Goal: Transaction & Acquisition: Purchase product/service

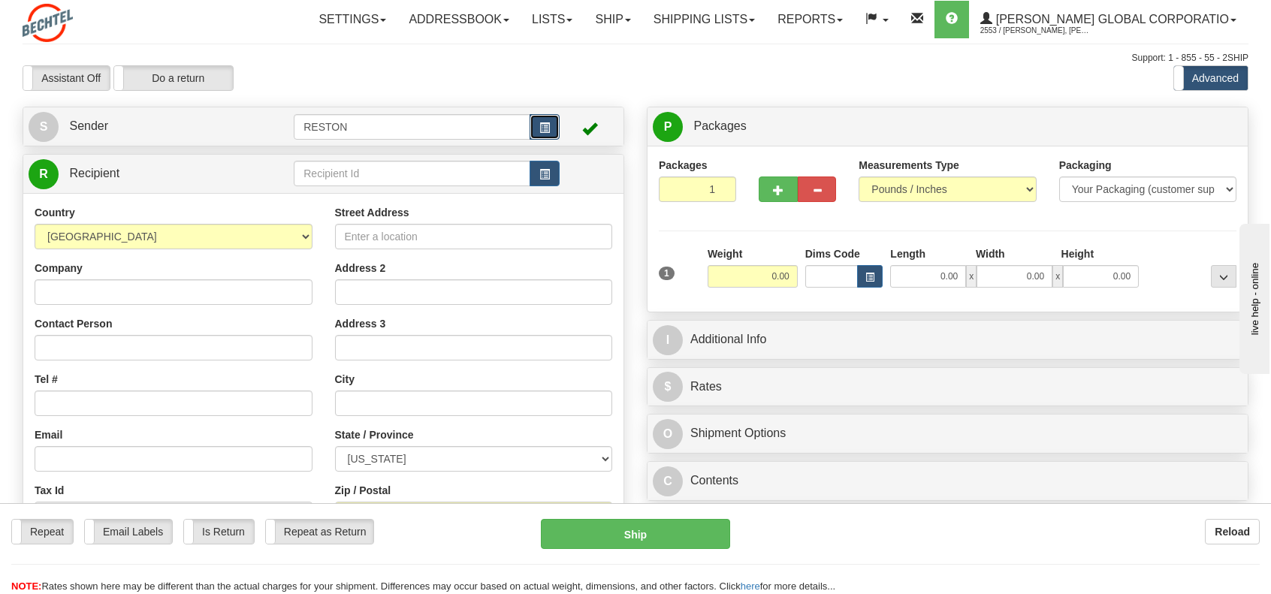
click at [548, 128] on span "button" at bounding box center [544, 128] width 11 height 10
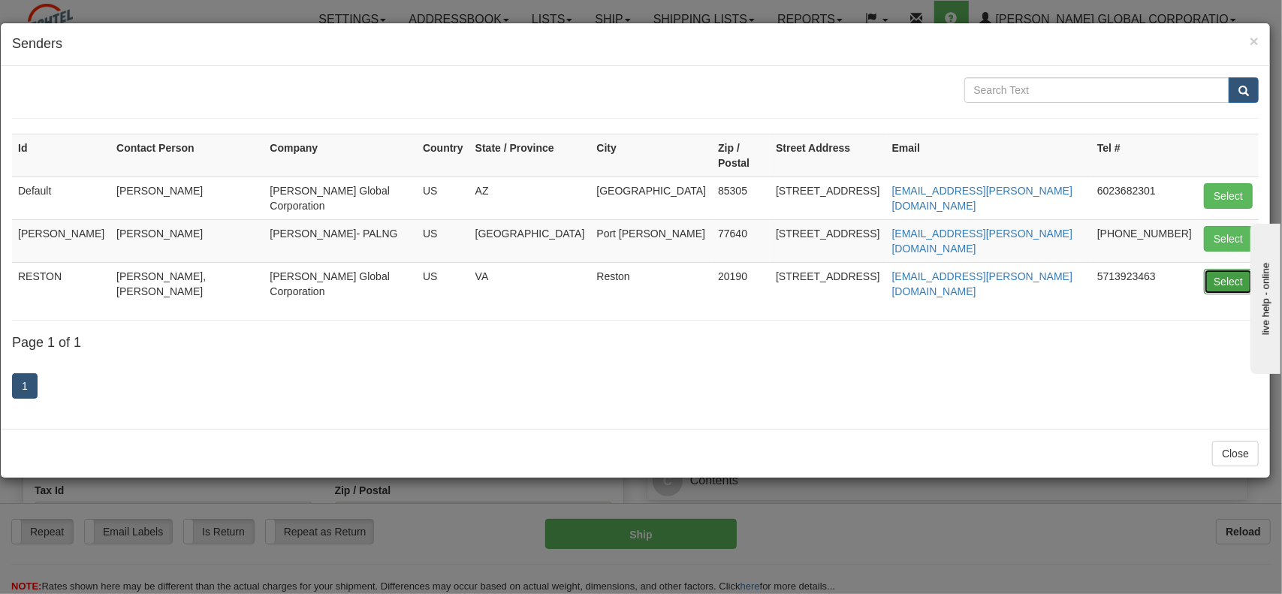
click at [1205, 269] on button "Select" at bounding box center [1228, 282] width 49 height 26
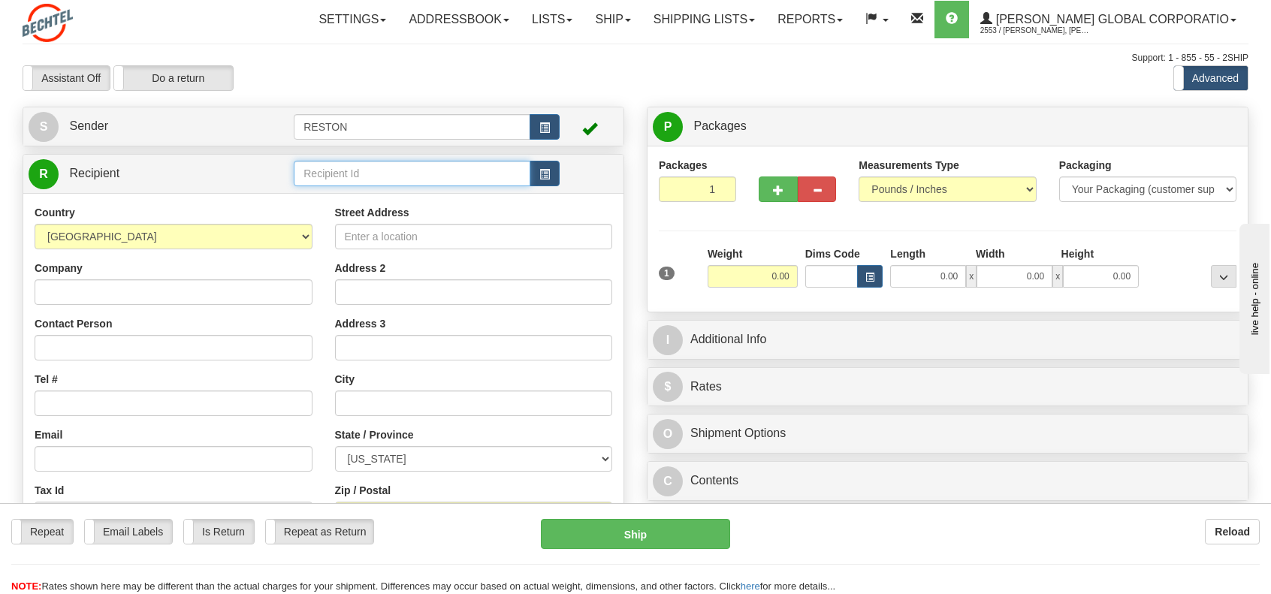
click at [418, 177] on input "text" at bounding box center [412, 174] width 236 height 26
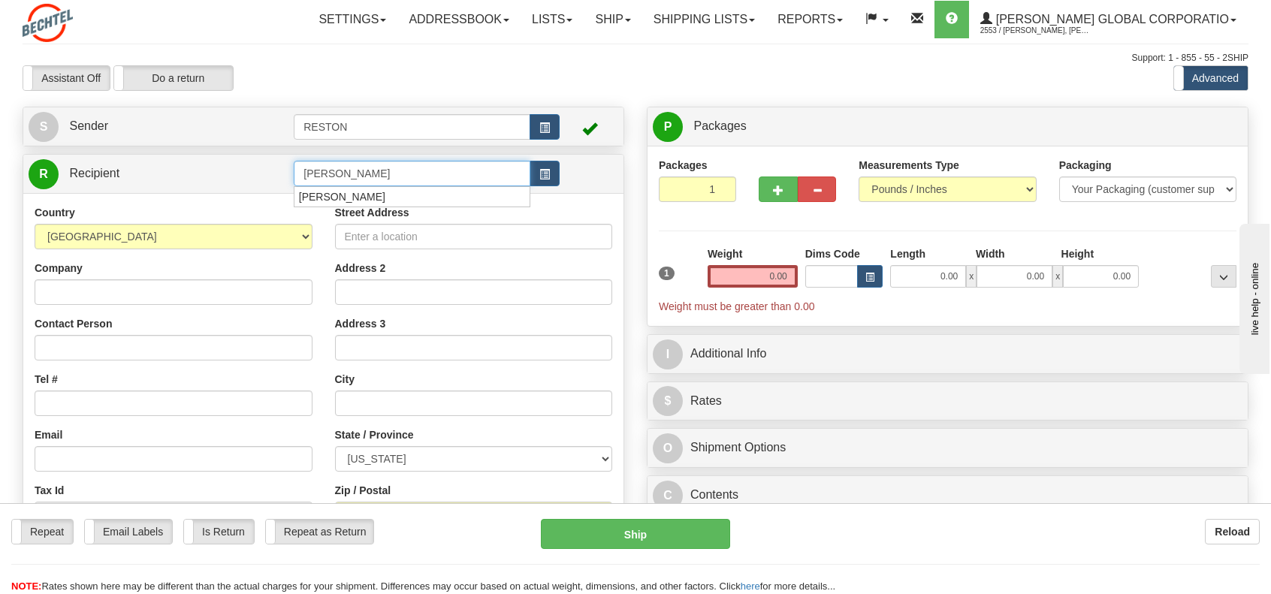
type input "[PERSON_NAME]"
click at [167, 295] on div "Country [GEOGRAPHIC_DATA] [GEOGRAPHIC_DATA] [GEOGRAPHIC_DATA] [GEOGRAPHIC_DATA]…" at bounding box center [323, 406] width 600 height 427
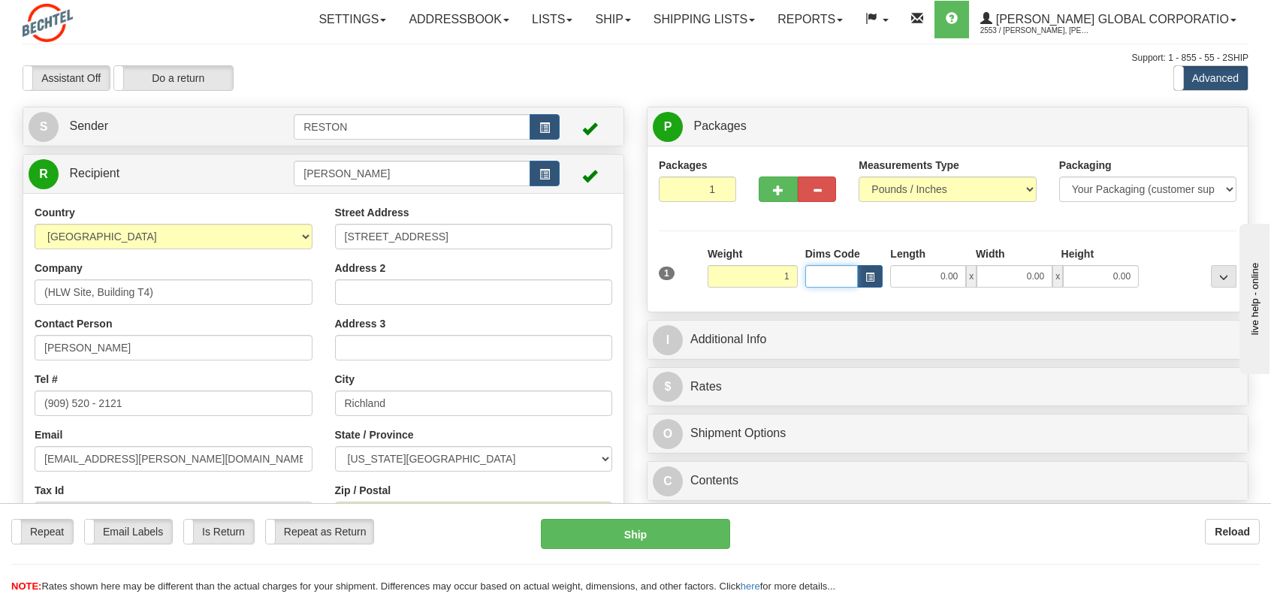
type input "1.00"
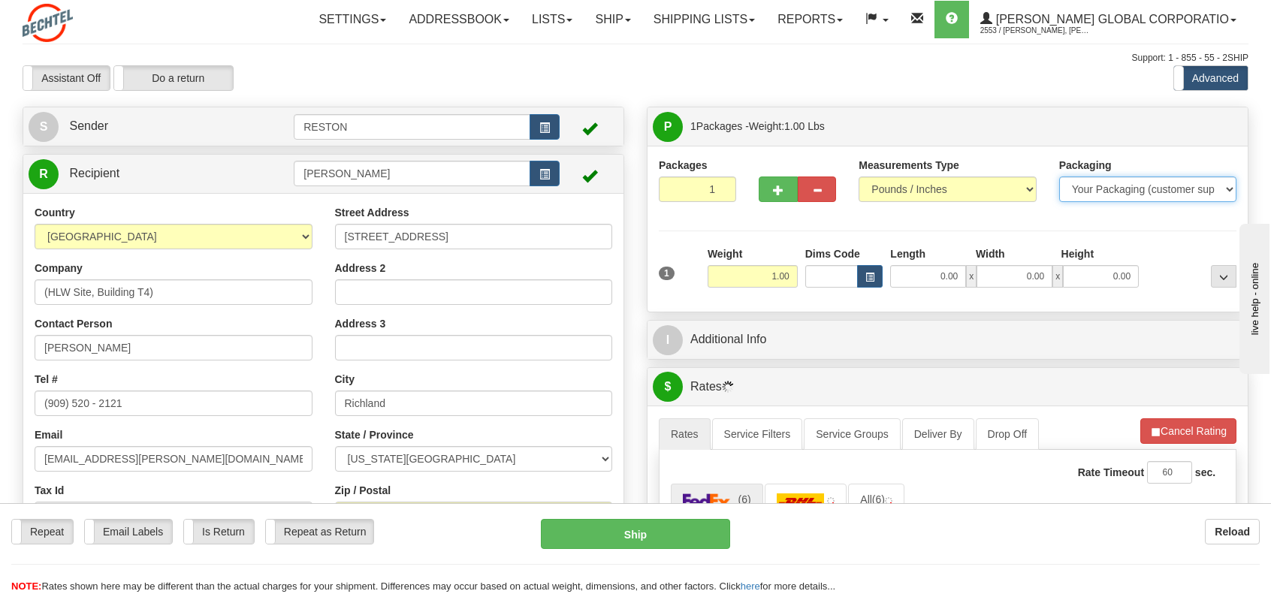
click at [1232, 187] on select "Your Packaging (customer supplied) Envelope (carrier supplied) Pack (carrier su…" at bounding box center [1147, 190] width 177 height 26
select select "3"
click at [1059, 177] on select "Your Packaging (customer supplied) Envelope (carrier supplied) Pack (carrier su…" at bounding box center [1147, 190] width 177 height 26
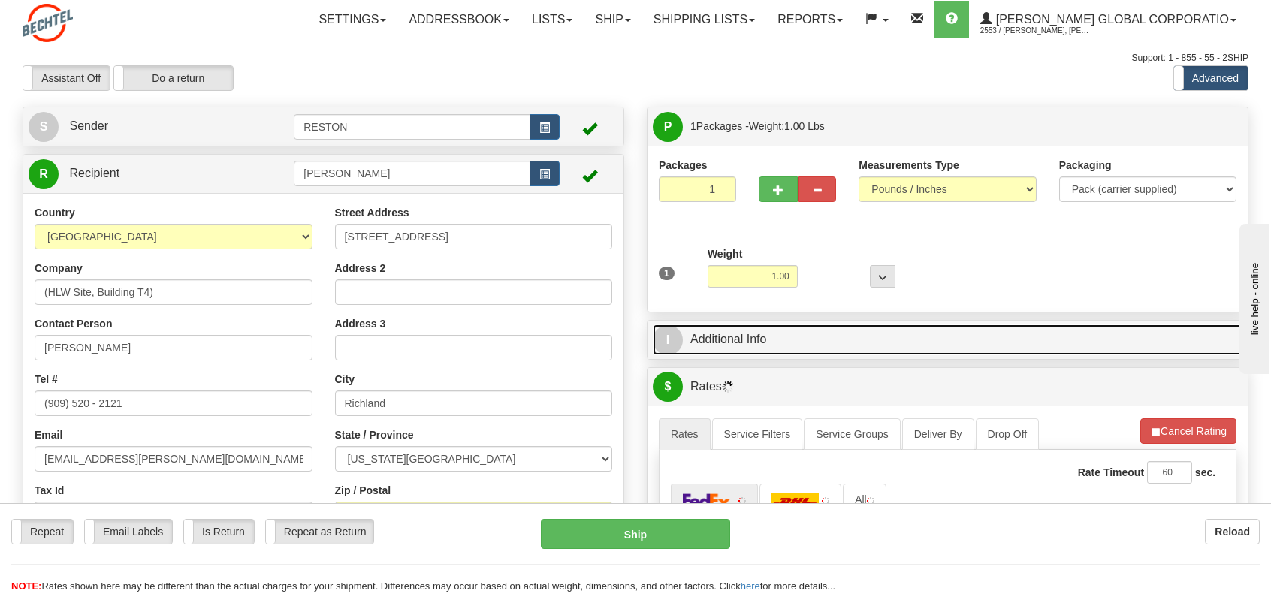
click at [676, 340] on span "I" at bounding box center [668, 340] width 30 height 30
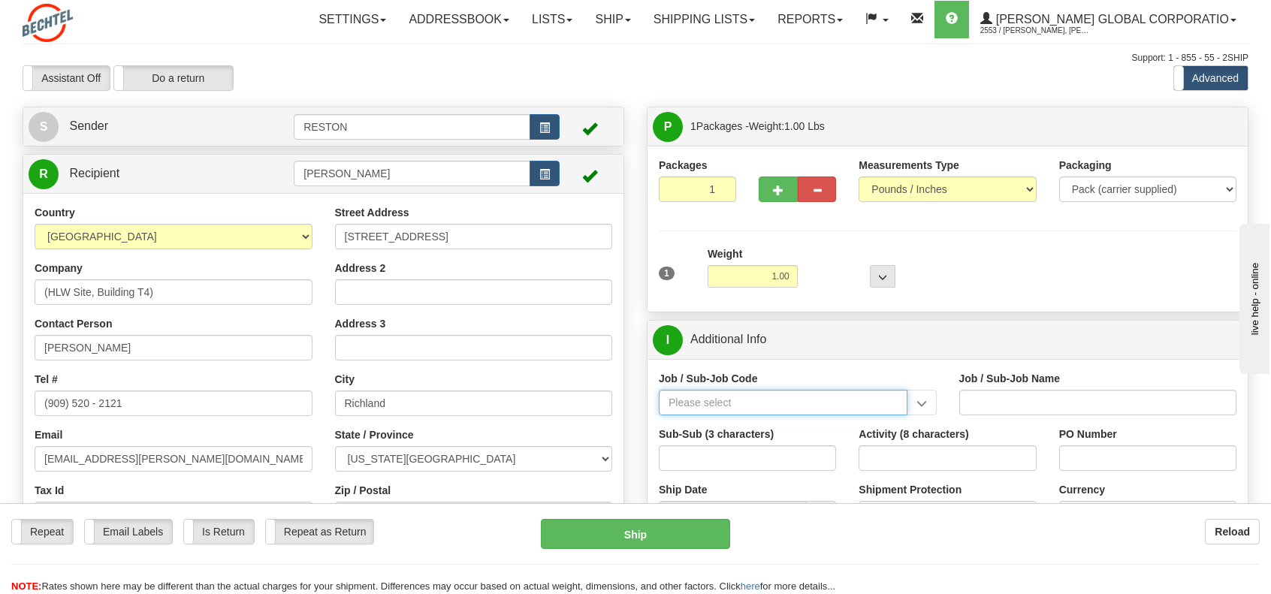
click at [732, 394] on input "Job / Sub-Job Code" at bounding box center [783, 403] width 249 height 26
paste input "24590-B40"
type input "24590-B40"
type input "WTP - WTCC - DIRECT - FEED HIGH LEVEL WASTE"
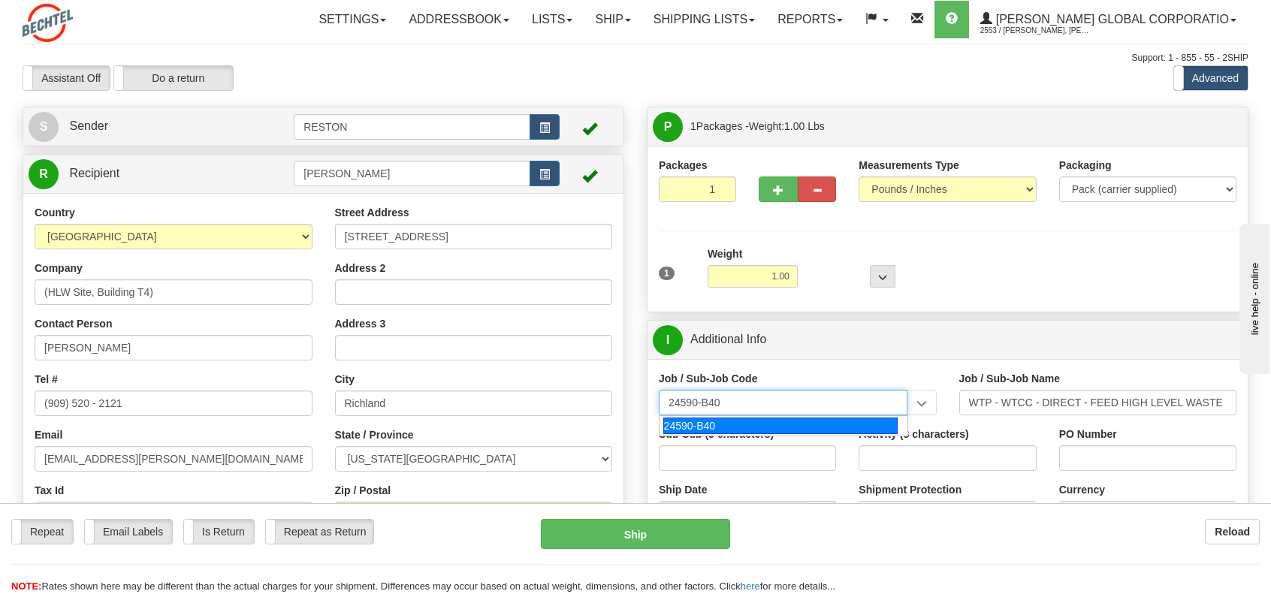
type input "24590-B40"
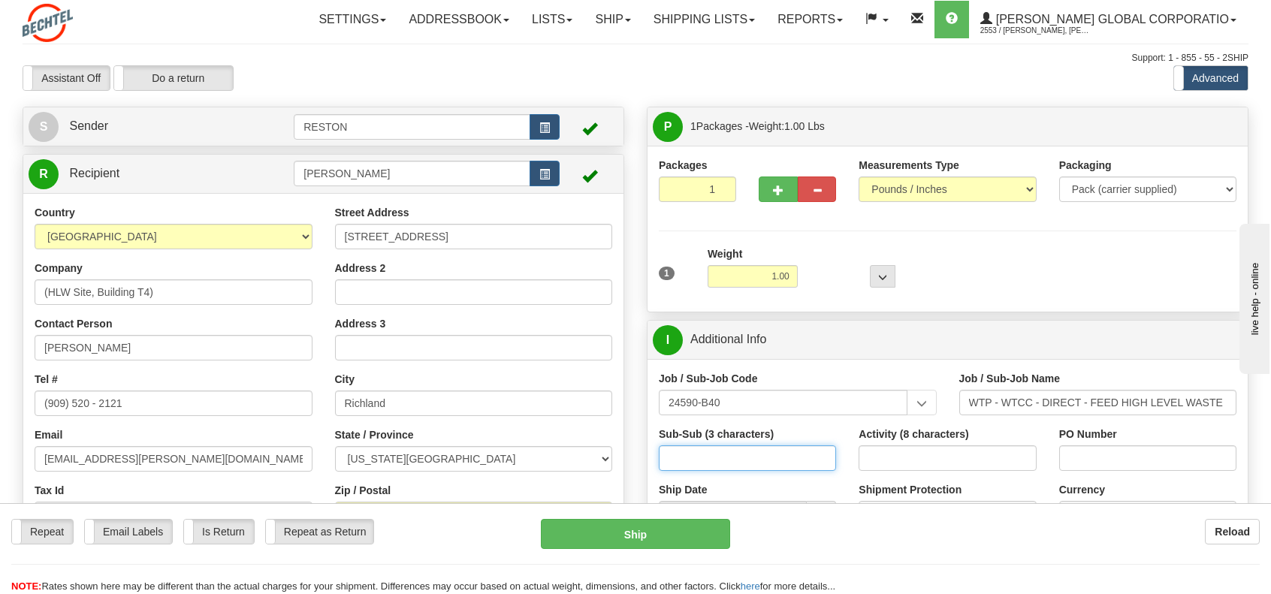
click at [700, 455] on input "Sub-Sub (3 characters)" at bounding box center [747, 458] width 177 height 26
click at [884, 468] on input "Activity (8 characters)" at bounding box center [947, 458] width 177 height 26
paste input "SMMFY25H"
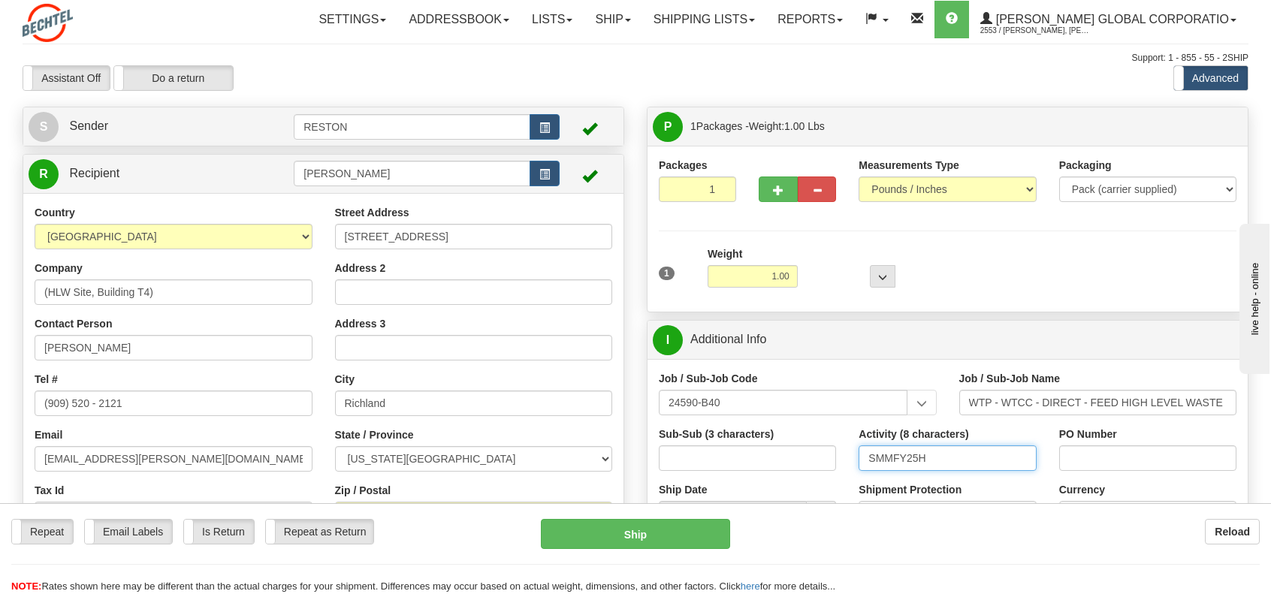
type input "SMMFY25H"
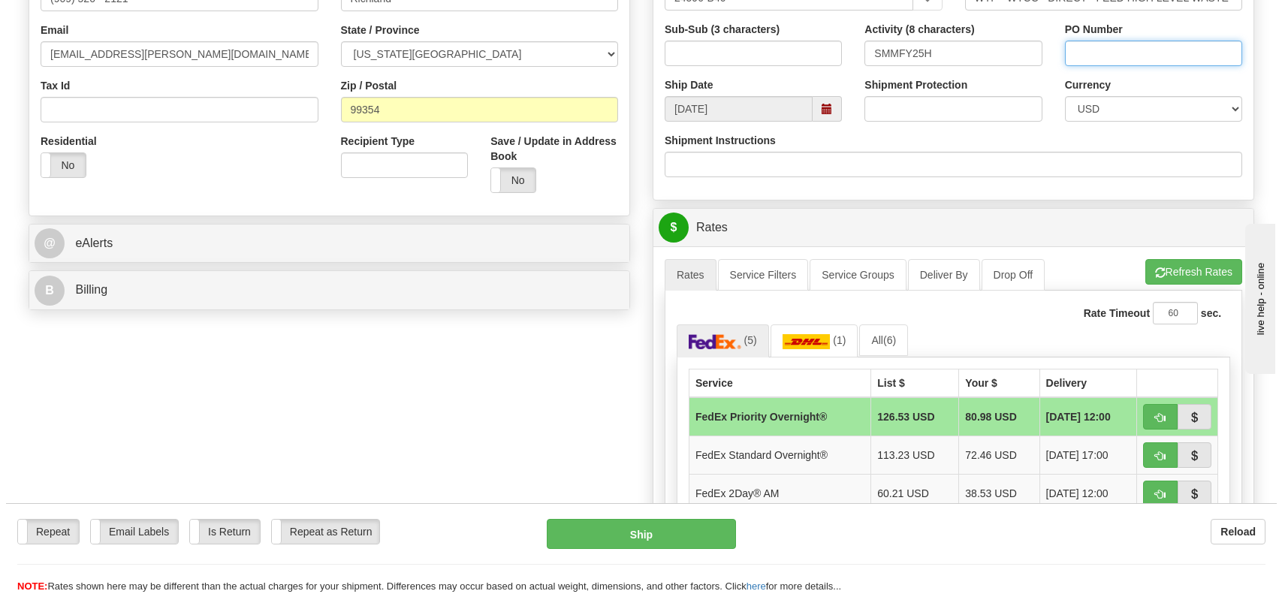
scroll to position [451, 0]
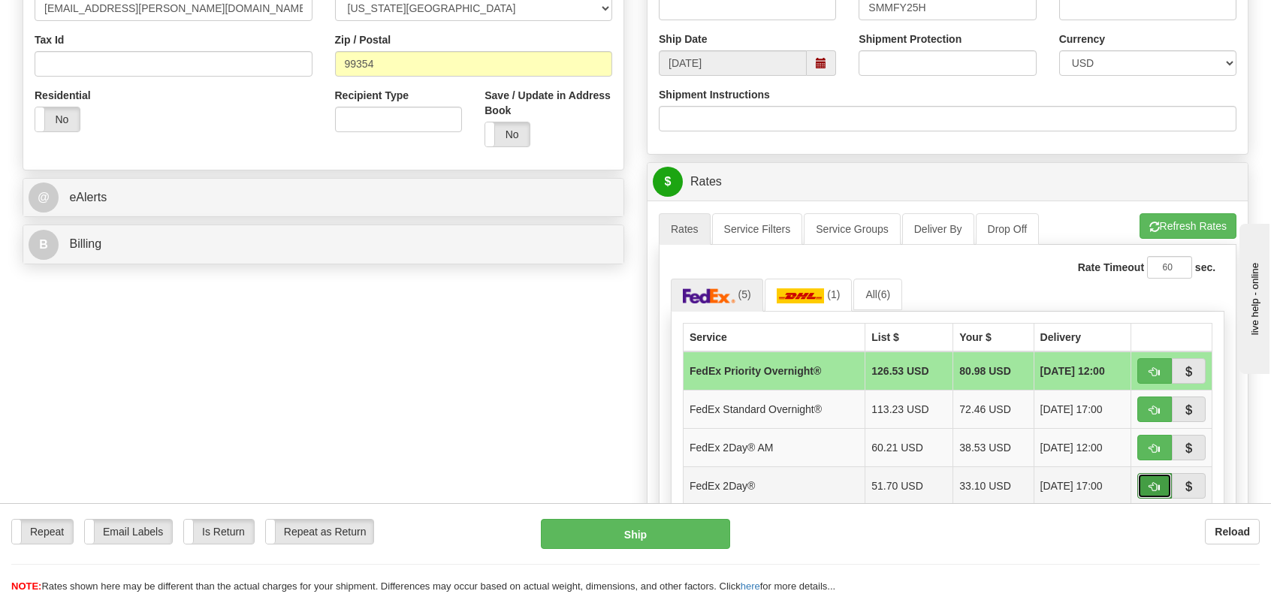
click at [1161, 476] on button "button" at bounding box center [1154, 486] width 35 height 26
type input "03"
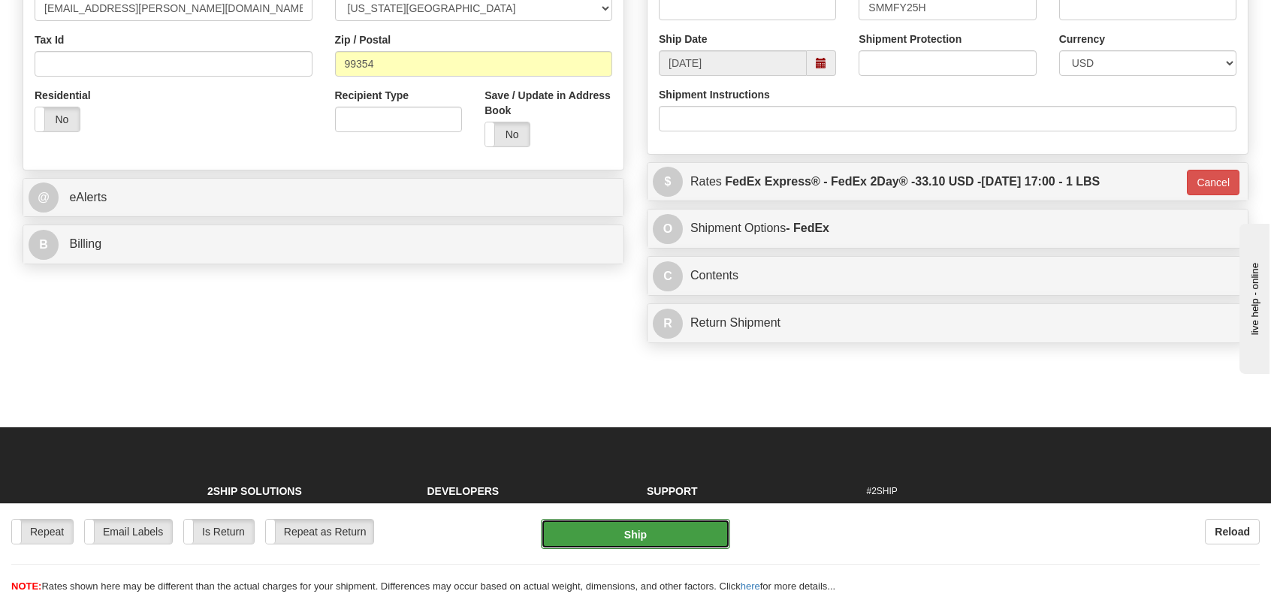
click at [662, 538] on button "Ship" at bounding box center [635, 534] width 189 height 30
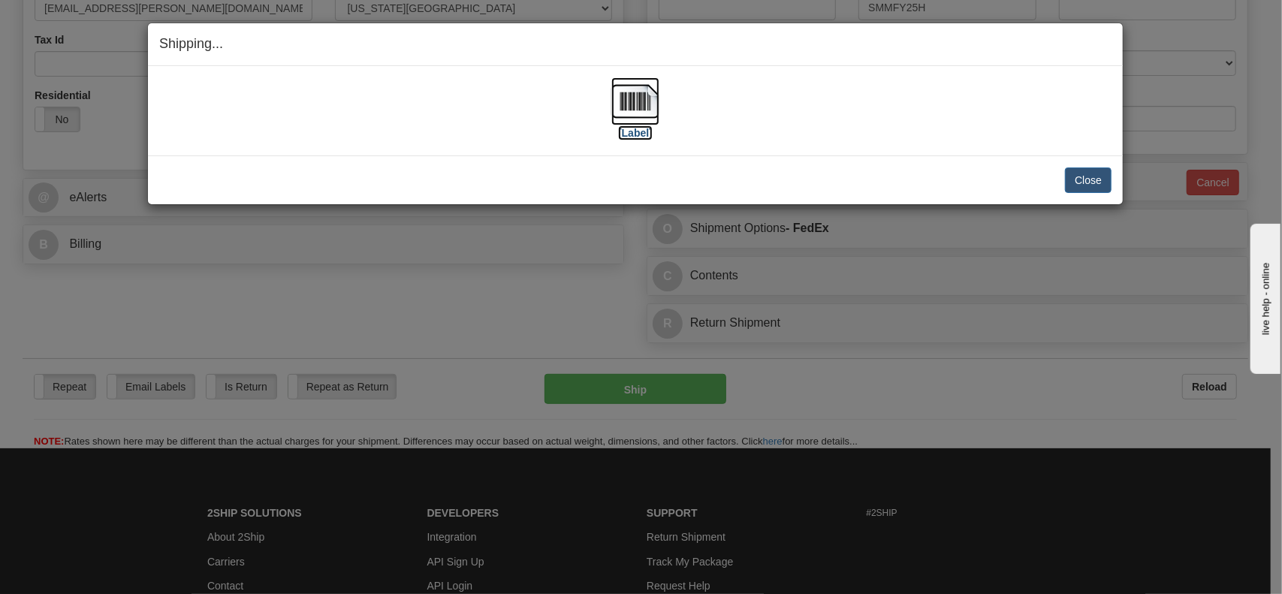
click at [645, 107] on img at bounding box center [635, 101] width 48 height 48
